Goal: Information Seeking & Learning: Compare options

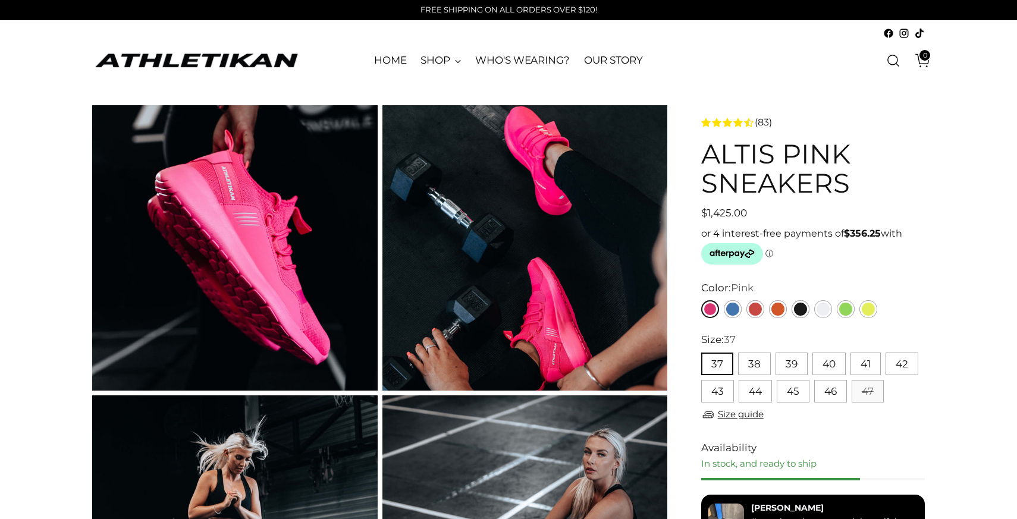
click at [279, 210] on img at bounding box center [234, 247] width 285 height 285
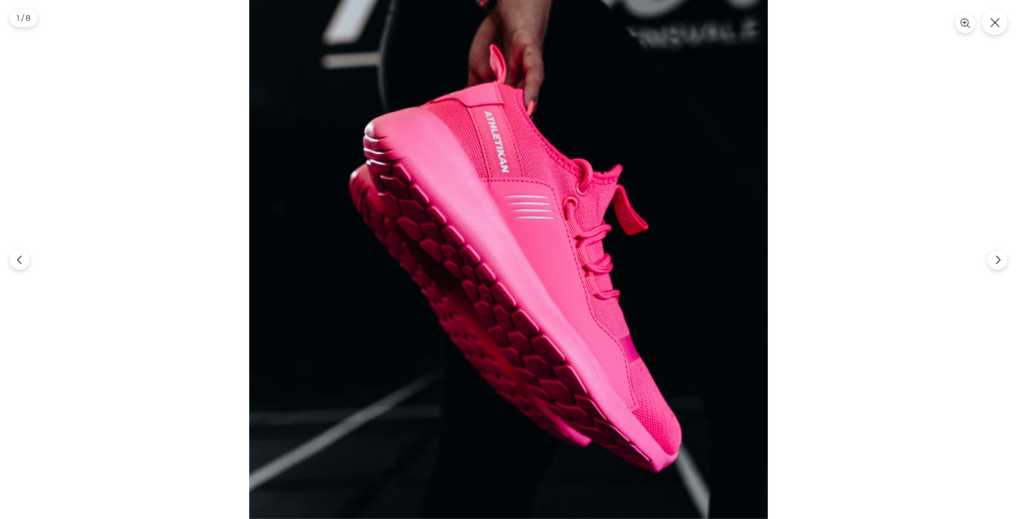
click at [797, 175] on div at bounding box center [508, 259] width 1017 height 519
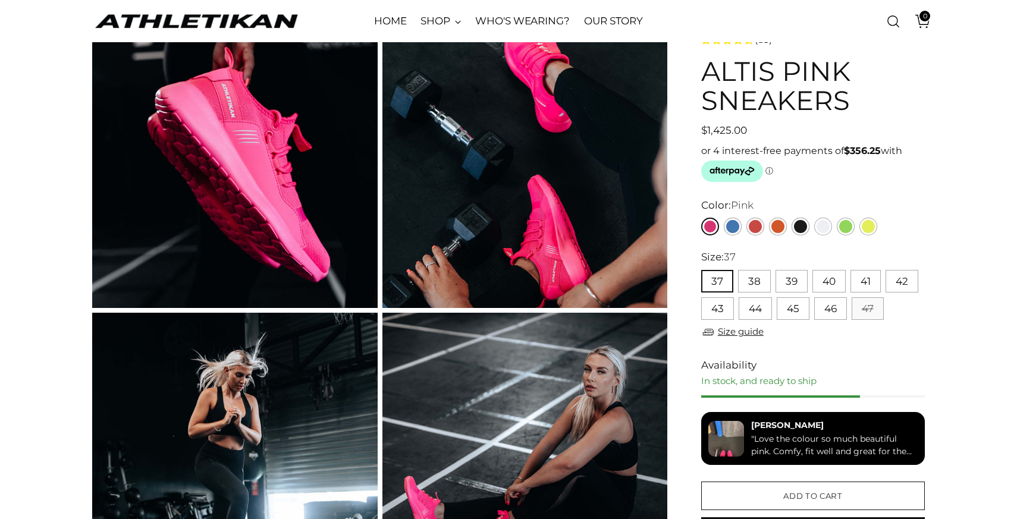
scroll to position [82, 0]
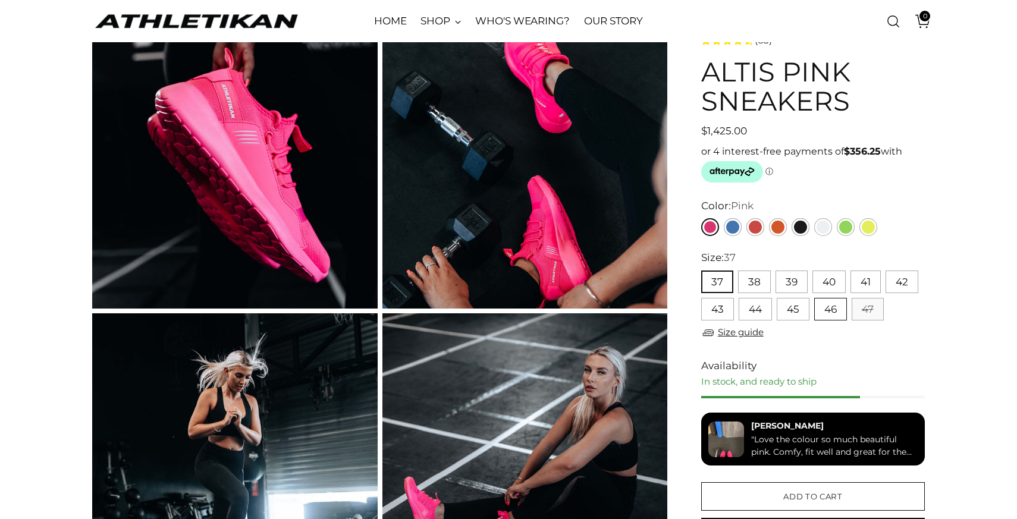
click at [840, 312] on button "46" at bounding box center [830, 309] width 33 height 23
click at [801, 312] on button "45" at bounding box center [792, 309] width 33 height 23
click at [825, 310] on button "46" at bounding box center [830, 309] width 33 height 23
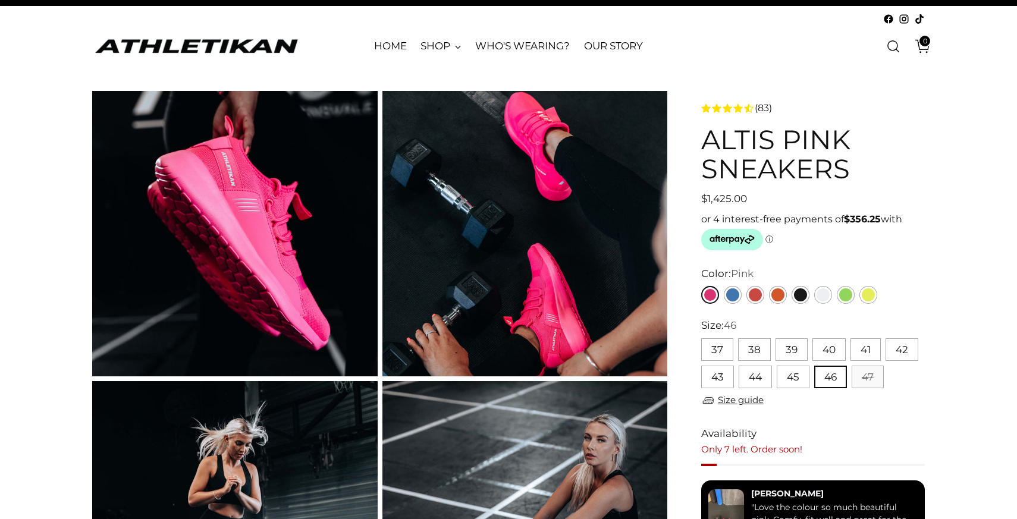
scroll to position [15, 0]
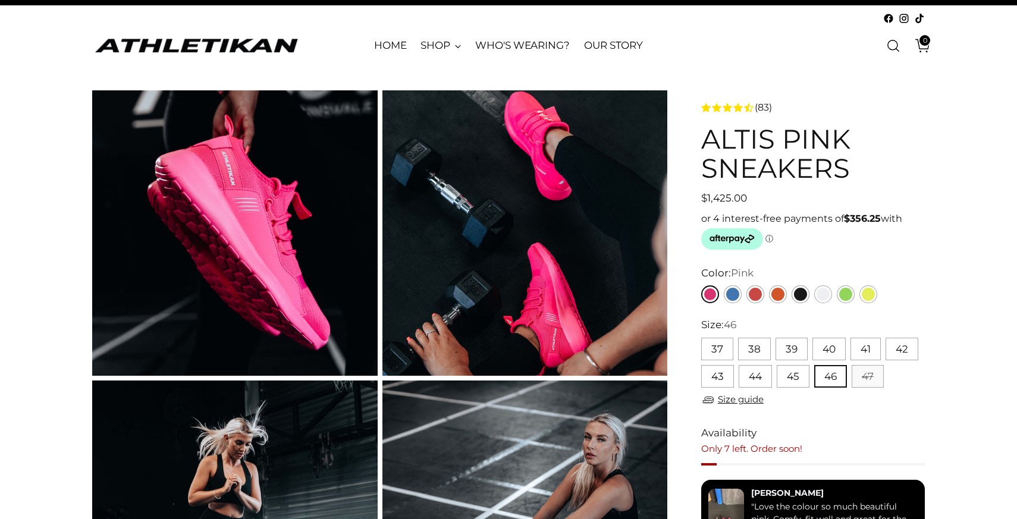
click at [718, 194] on span "$1,425.00" at bounding box center [724, 198] width 46 height 15
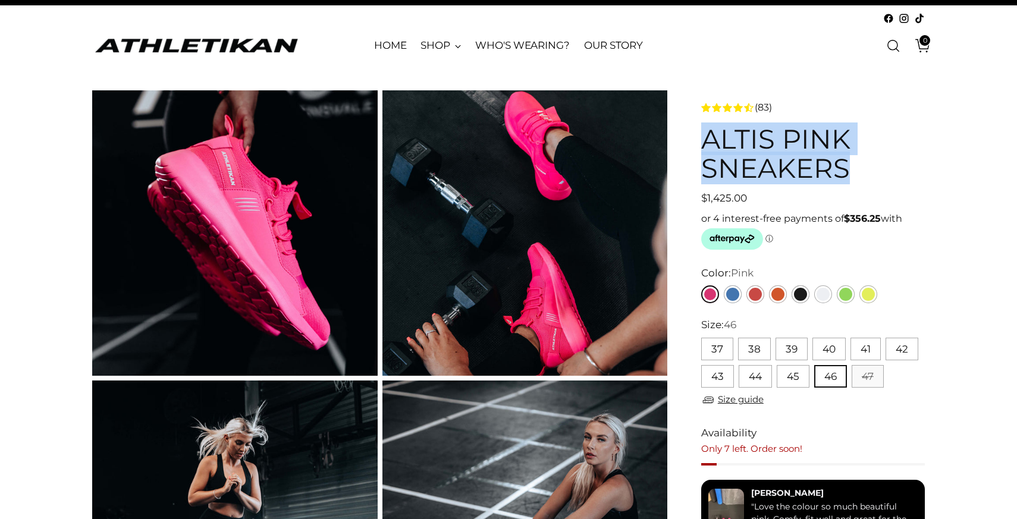
drag, startPoint x: 703, startPoint y: 143, endPoint x: 848, endPoint y: 171, distance: 147.7
click at [849, 171] on h1 "ALTIS Pink Sneakers" at bounding box center [813, 153] width 224 height 59
click at [94, 42] on img "ATHLETIKAN" at bounding box center [196, 45] width 208 height 18
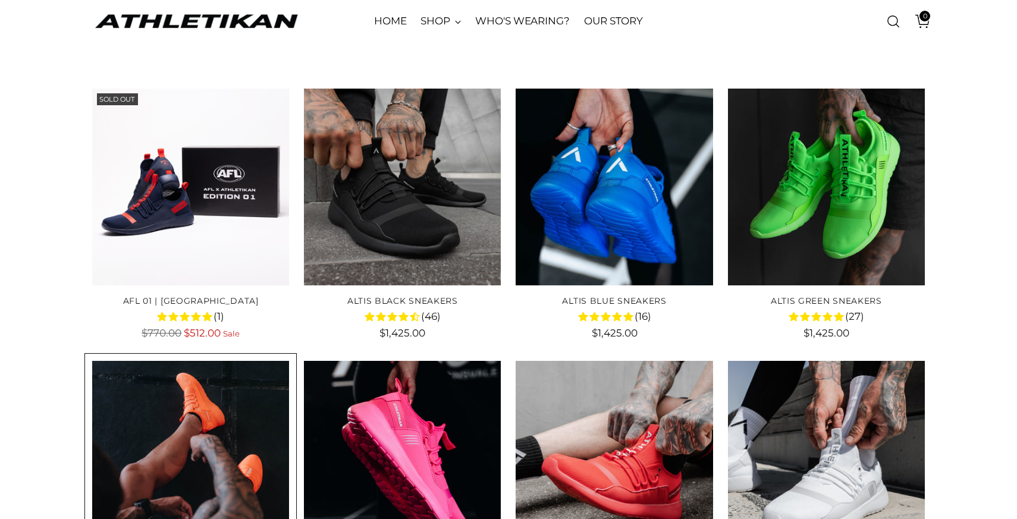
scroll to position [103, 0]
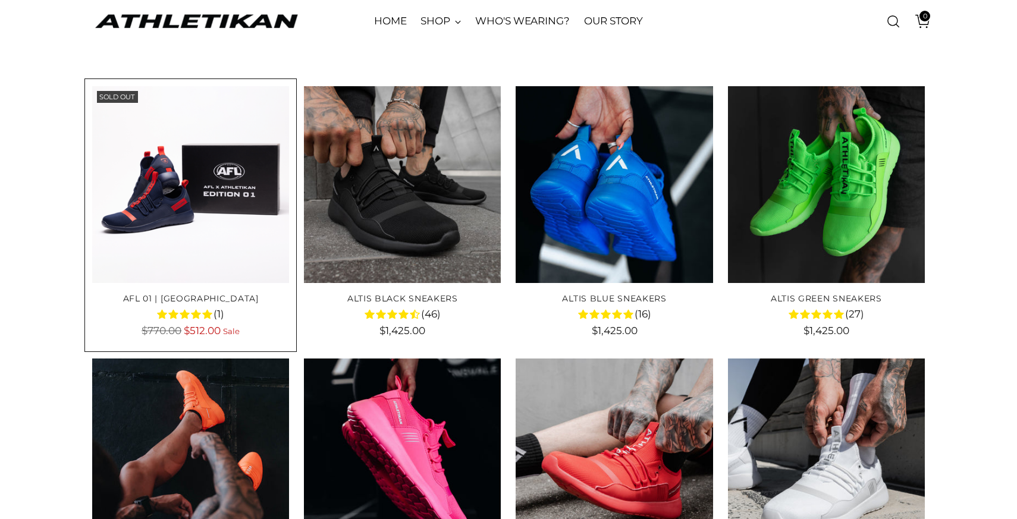
click at [0, 0] on img "AFL 01 | MELBOURNE" at bounding box center [0, 0] width 0 height 0
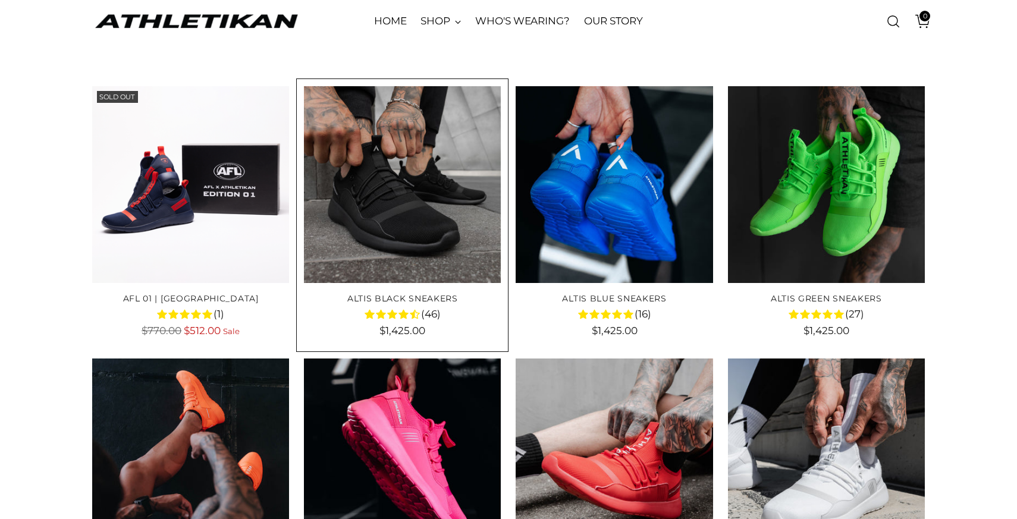
scroll to position [106, 0]
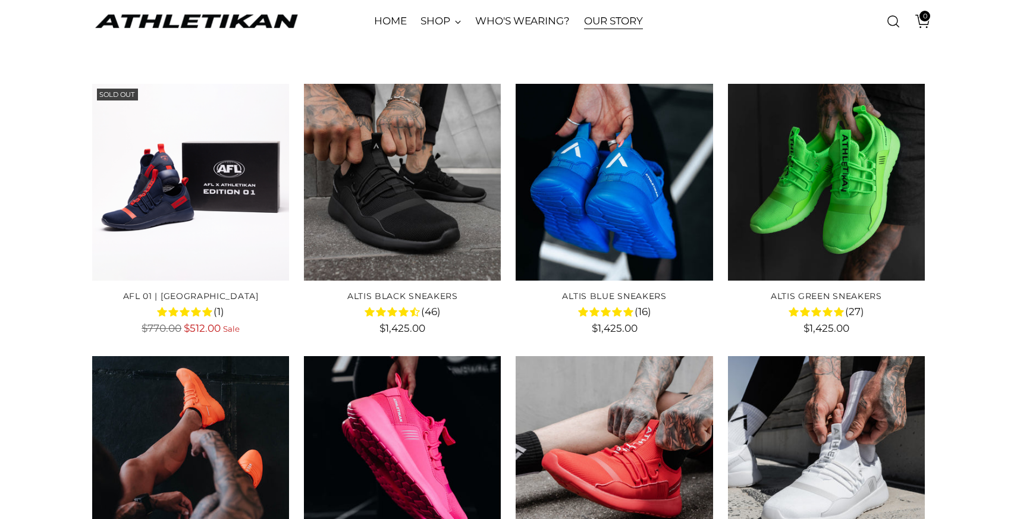
click at [606, 21] on link "OUR STORY" at bounding box center [613, 21] width 59 height 26
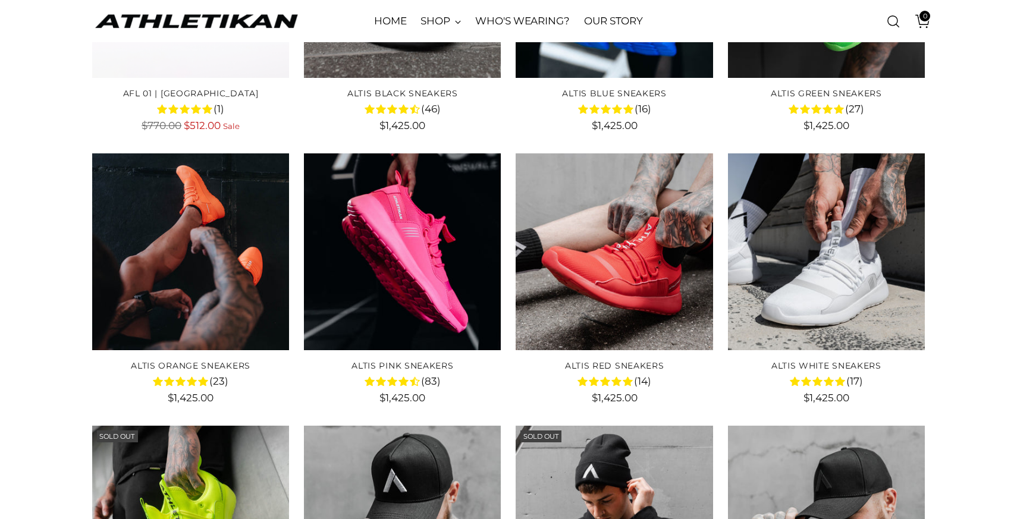
scroll to position [309, 0]
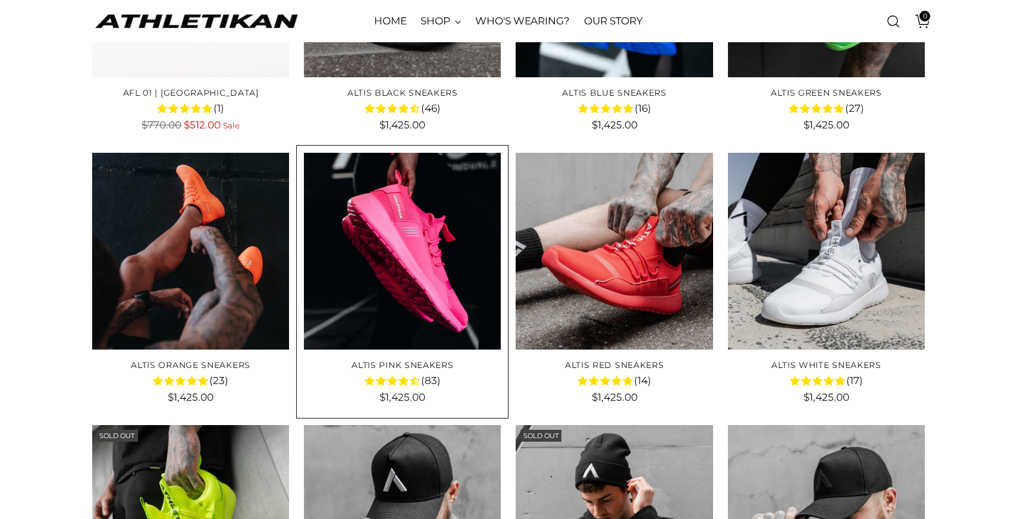
click at [360, 362] on link "ALTIS Pink Sneakers" at bounding box center [402, 365] width 102 height 11
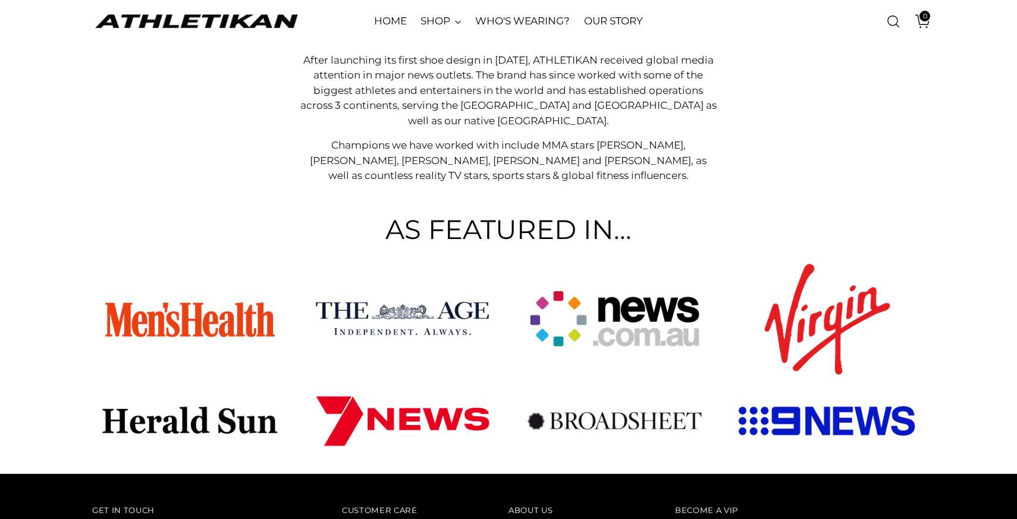
scroll to position [569, 0]
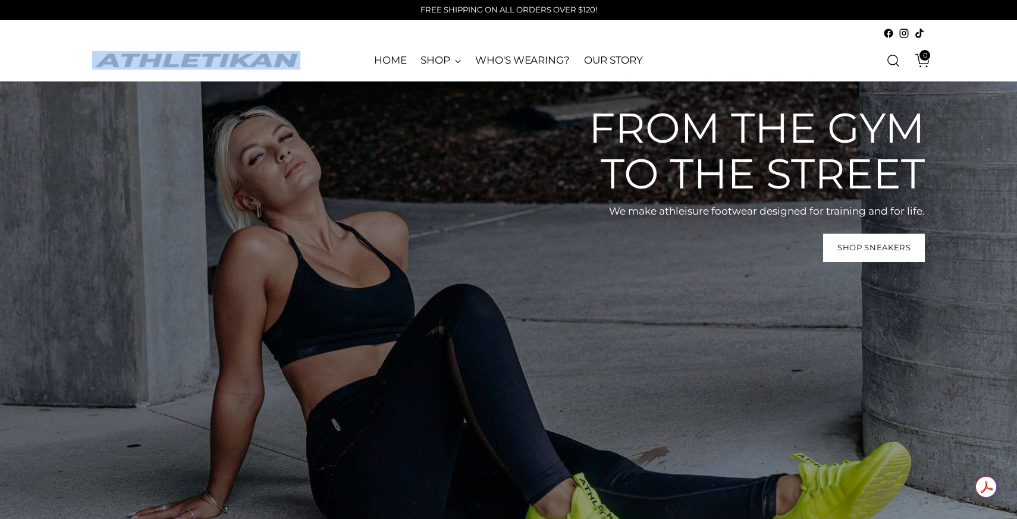
drag, startPoint x: 315, startPoint y: 57, endPoint x: 131, endPoint y: 52, distance: 183.8
click at [131, 52] on div "ATHLETIKAN" at bounding box center [232, 60] width 281 height 42
copy div "ATHLETIKAN"
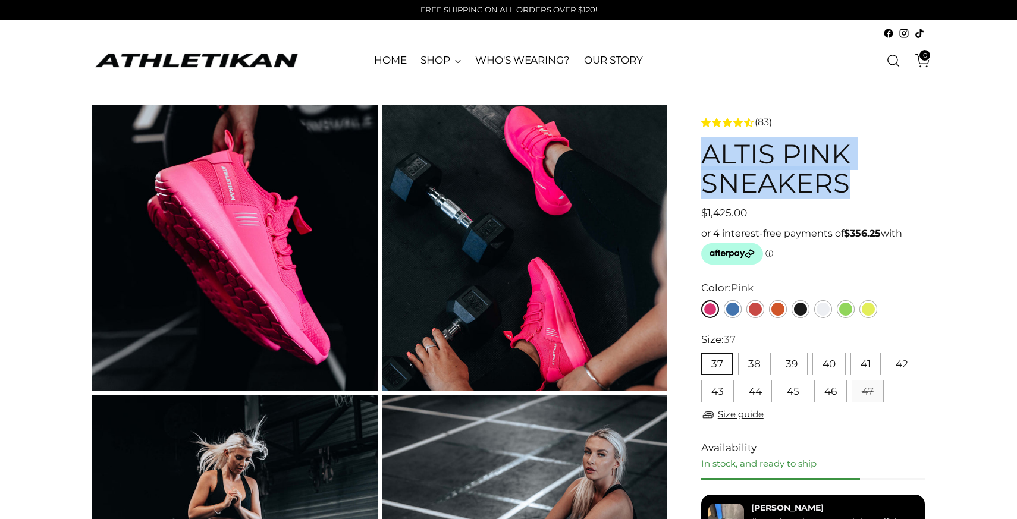
drag, startPoint x: 703, startPoint y: 155, endPoint x: 838, endPoint y: 187, distance: 138.0
click at [841, 187] on h1 "ALTIS Pink Sneakers" at bounding box center [813, 168] width 224 height 59
copy h1 "ALTIS Pink Sneakers"
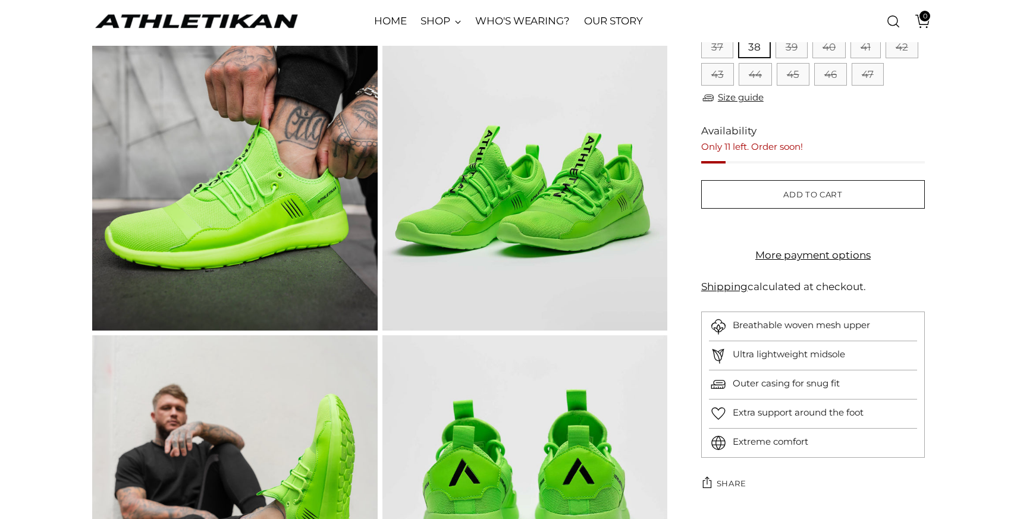
scroll to position [240, 0]
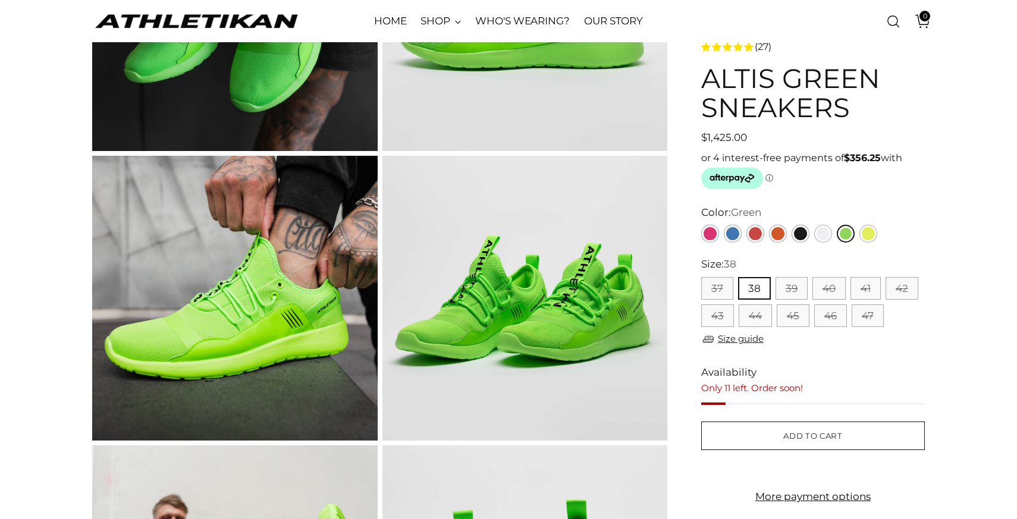
click at [709, 225] on div at bounding box center [789, 233] width 181 height 23
click at [709, 233] on link "Pink" at bounding box center [710, 234] width 18 height 18
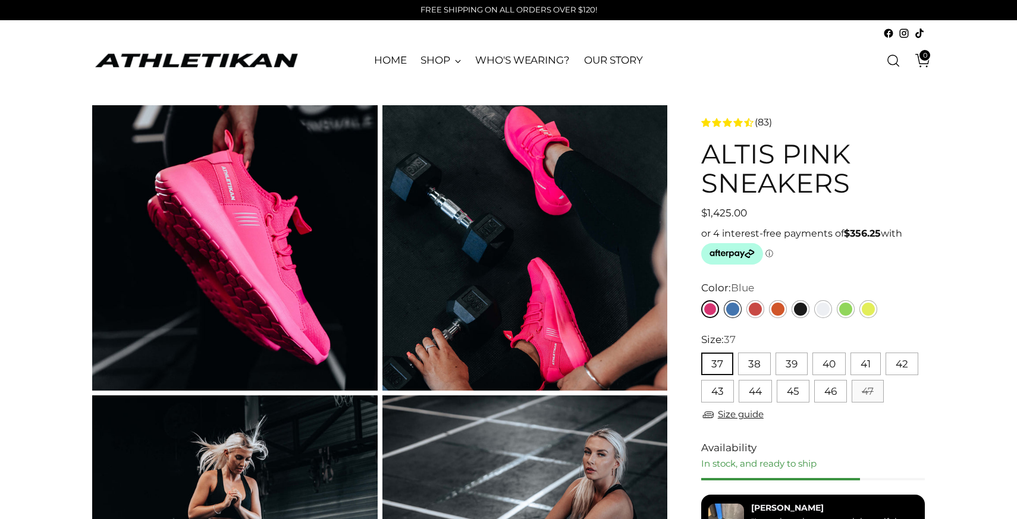
click at [734, 306] on link "Blue" at bounding box center [733, 309] width 18 height 18
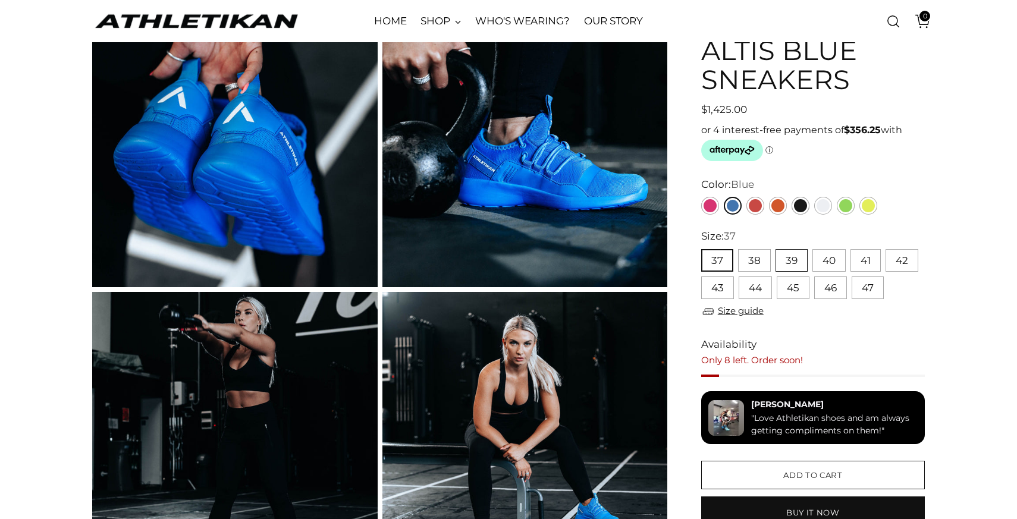
scroll to position [149, 0]
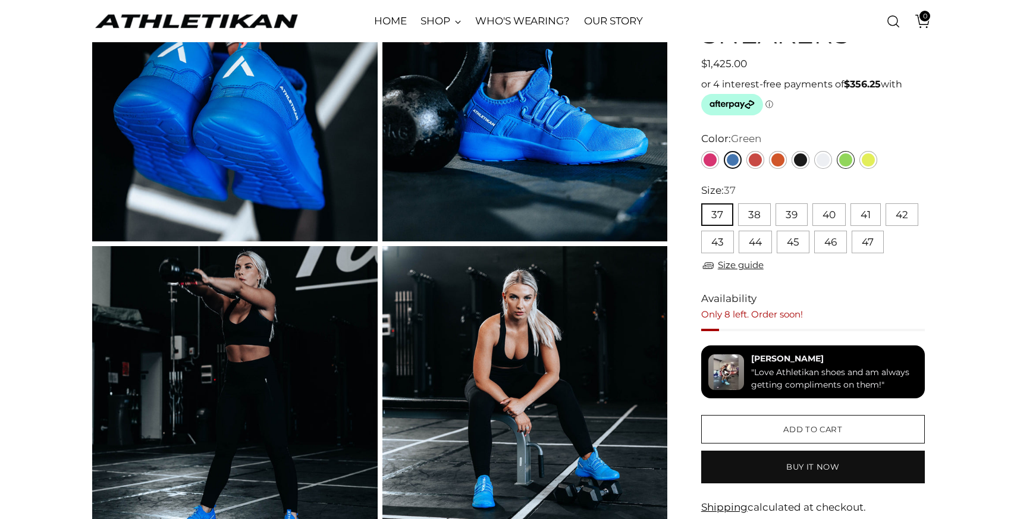
click at [845, 168] on link "Green" at bounding box center [846, 160] width 18 height 18
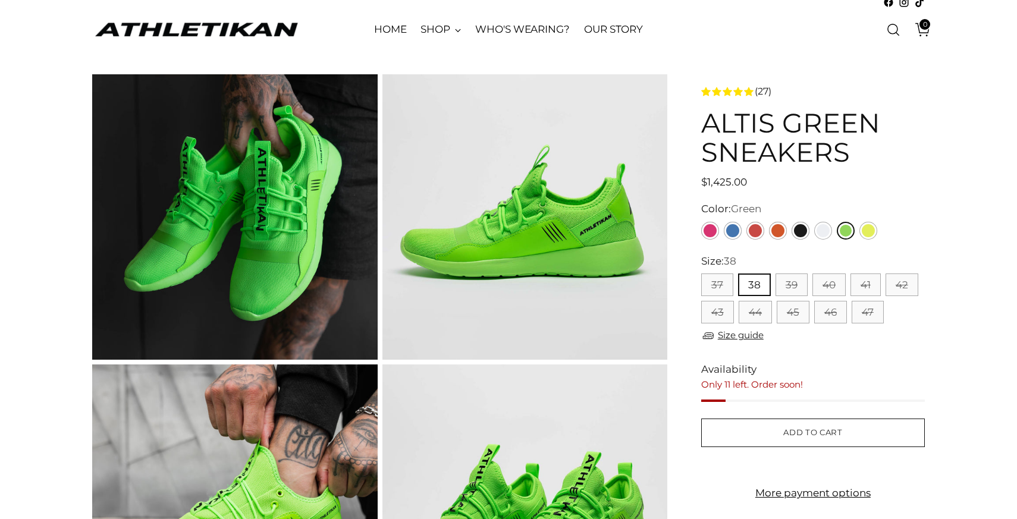
scroll to position [37, 0]
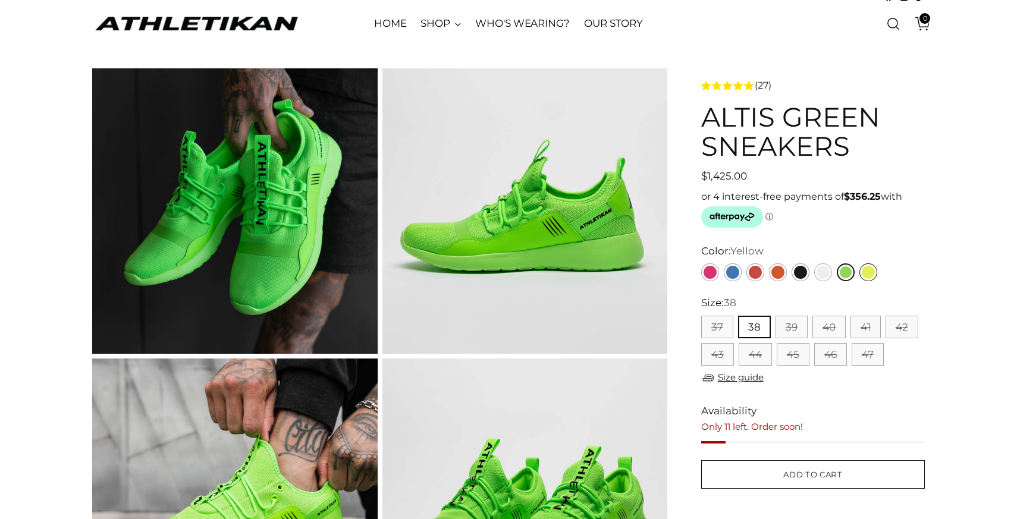
click at [866, 268] on link "Yellow" at bounding box center [868, 272] width 18 height 18
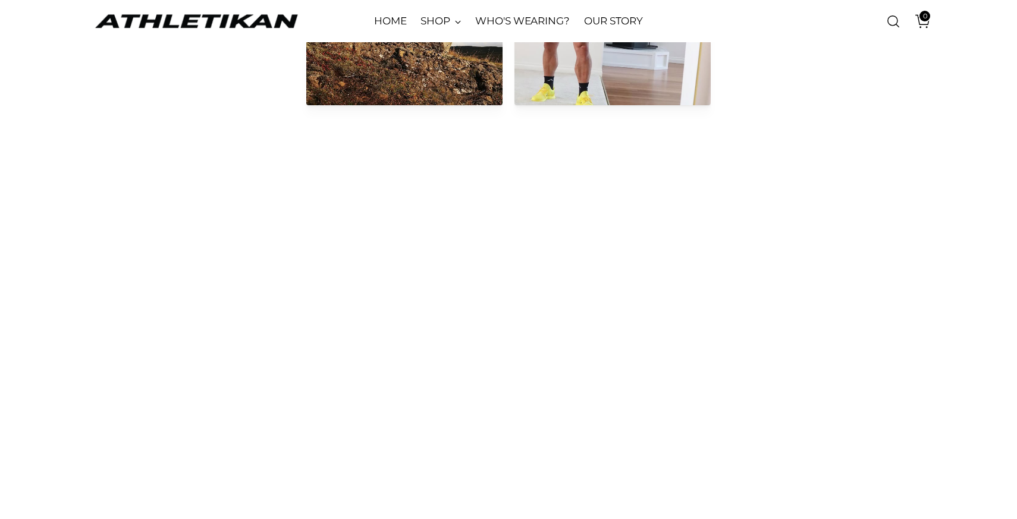
scroll to position [2027, 0]
click at [101, 22] on img "ATHLETIKAN" at bounding box center [196, 21] width 208 height 18
